Goal: Task Accomplishment & Management: Manage account settings

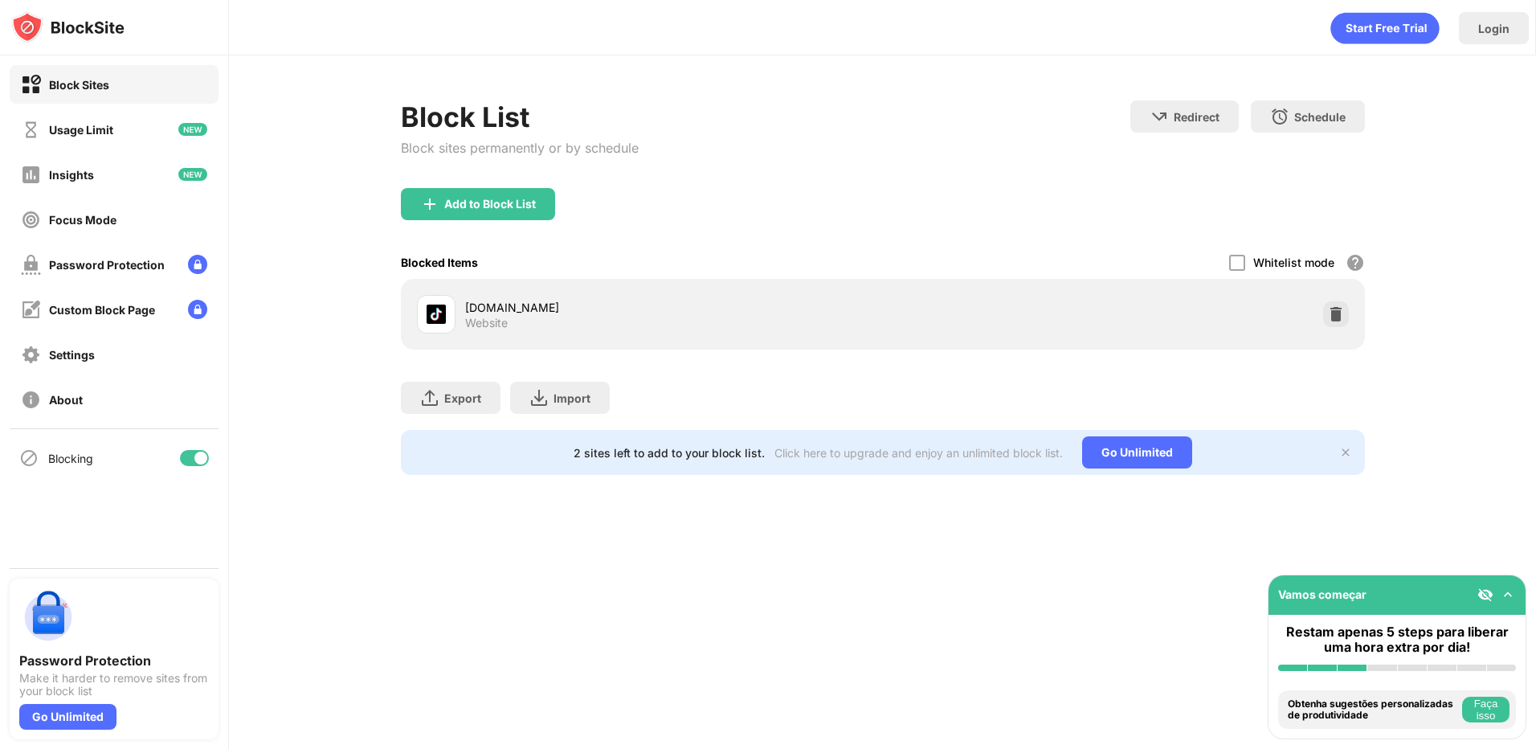
click at [1338, 318] on img at bounding box center [1336, 314] width 16 height 16
